Goal: Task Accomplishment & Management: Manage account settings

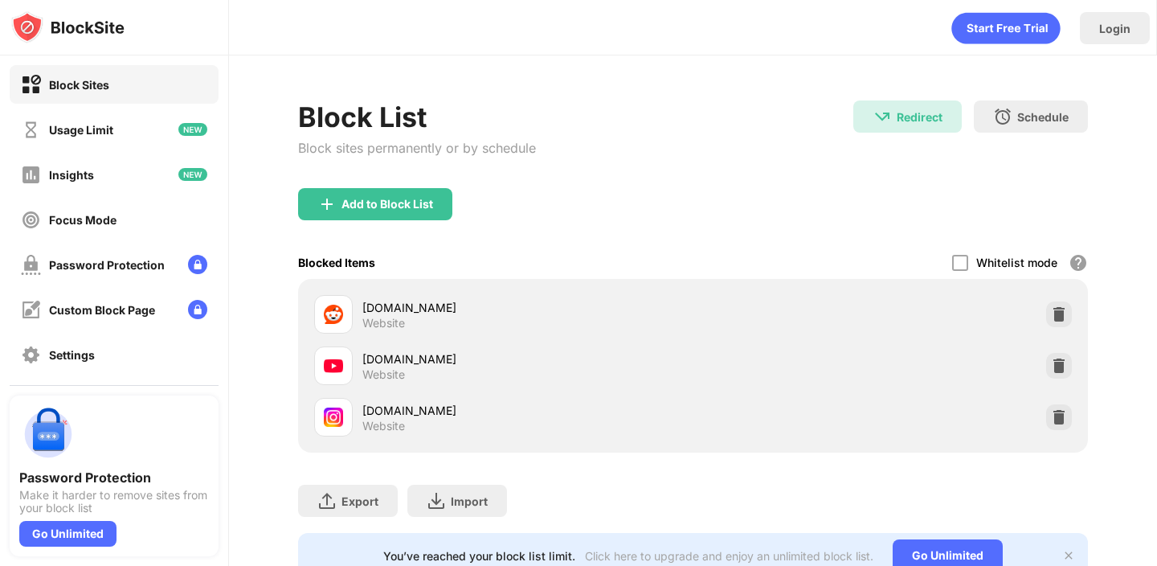
click at [1056, 416] on img at bounding box center [1059, 417] width 16 height 16
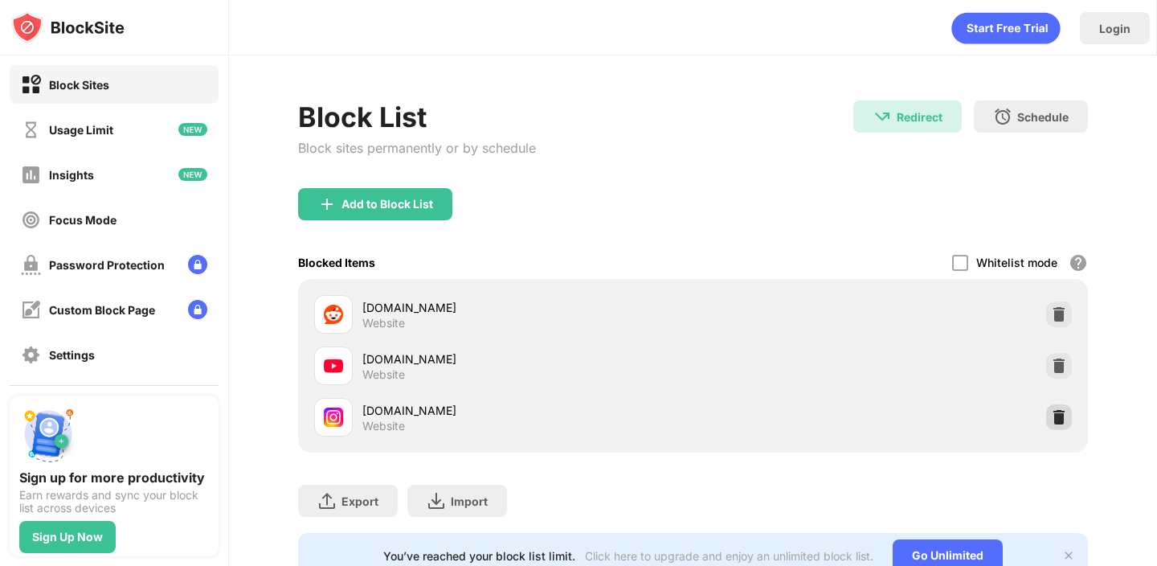
click at [1054, 407] on div at bounding box center [1059, 417] width 26 height 26
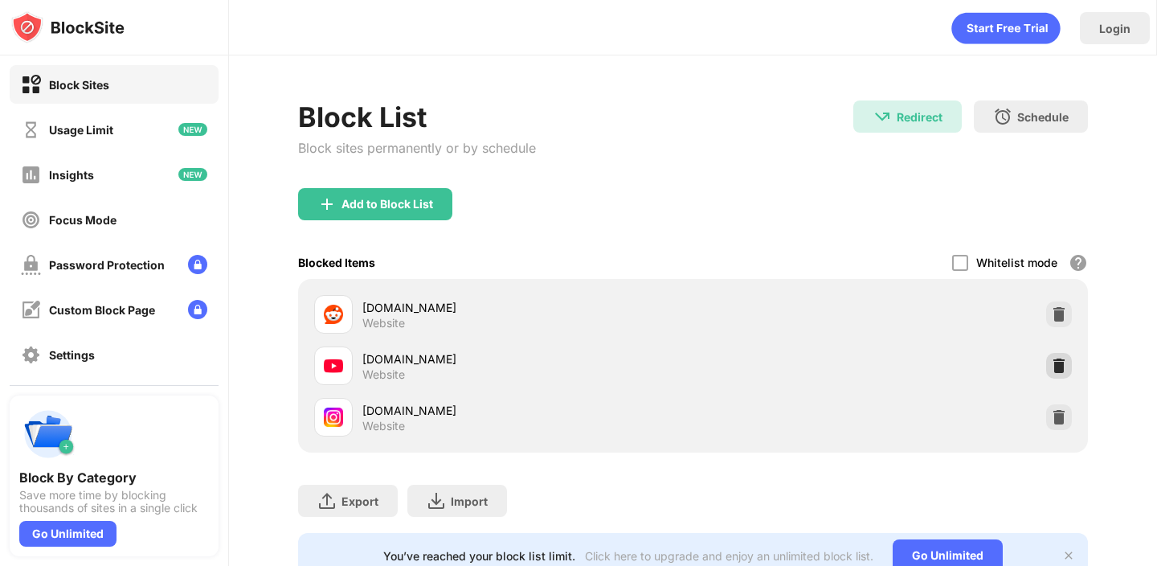
click at [1061, 365] on img at bounding box center [1059, 366] width 16 height 16
